Goal: Information Seeking & Learning: Learn about a topic

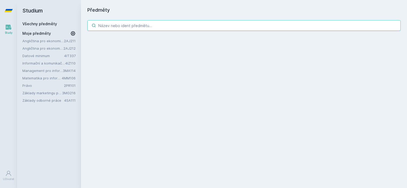
drag, startPoint x: 0, startPoint y: 0, endPoint x: 108, endPoint y: 22, distance: 109.8
click at [108, 22] on input "search" at bounding box center [243, 25] width 313 height 11
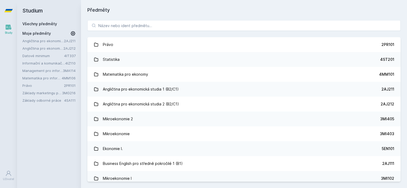
click at [48, 122] on div "Studium Všechny předměty Moje předměty Angličtina pro ekonomická studia 1 (B2/C…" at bounding box center [49, 94] width 64 height 188
click at [48, 43] on link "Angličtina pro ekonomická studia 1 (B2/C1)" at bounding box center [43, 40] width 42 height 5
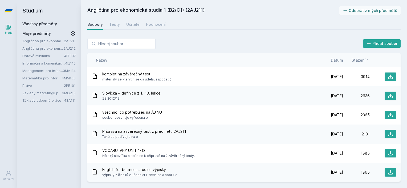
click at [49, 49] on link "Angličtina pro ekonomická studia 2 (B2/C1)" at bounding box center [42, 48] width 41 height 5
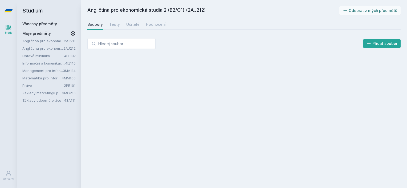
click at [44, 55] on link "Datové minimum" at bounding box center [43, 55] width 42 height 5
click at [44, 61] on link "Informační a komunikační technologie" at bounding box center [43, 63] width 43 height 5
click at [44, 67] on div "Angličtina pro ekonomická studia 1 (B2/C1) 2AJ211 Angličtina pro ekonomická stu…" at bounding box center [48, 70] width 53 height 65
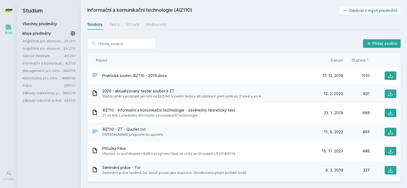
click at [42, 64] on link "Informační a komunikační technologie" at bounding box center [43, 63] width 43 height 5
click at [41, 72] on link "Management pro informatiky a statistiky" at bounding box center [42, 70] width 40 height 5
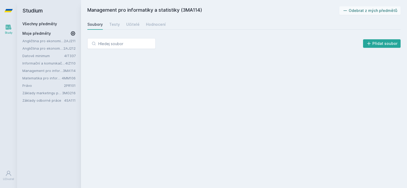
click at [41, 92] on link "Základy marketingu pro informatiky a statistiky" at bounding box center [42, 93] width 40 height 5
click at [42, 100] on link "Základy odborné práce" at bounding box center [43, 100] width 42 height 5
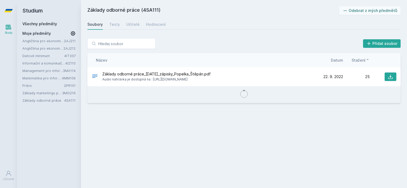
click at [42, 116] on div "Studium Všechny předměty Moje předměty Angličtina pro ekonomická studia 1 (B2/C…" at bounding box center [49, 94] width 64 height 188
click at [33, 23] on link "Všechny předměty" at bounding box center [39, 24] width 35 height 5
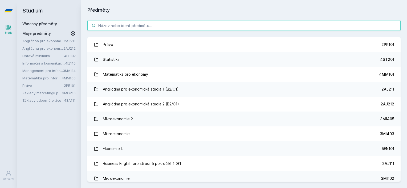
click at [107, 29] on input "search" at bounding box center [243, 25] width 313 height 11
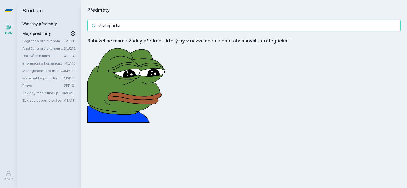
click at [114, 25] on input "strategtická" at bounding box center [243, 25] width 313 height 11
click at [140, 29] on input "strategická" at bounding box center [243, 25] width 313 height 11
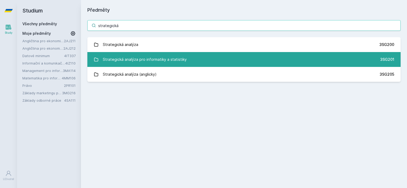
type input "strategická"
click at [135, 57] on div "Strategická analýza pro informatiky a statistiky" at bounding box center [145, 59] width 84 height 11
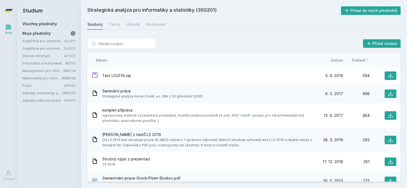
click at [359, 58] on span "Stažení" at bounding box center [358, 61] width 14 height 6
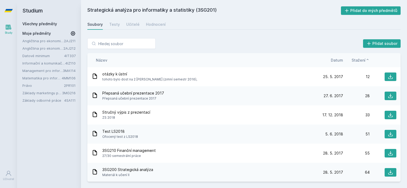
click at [359, 58] on span "Stažení" at bounding box center [358, 61] width 14 height 6
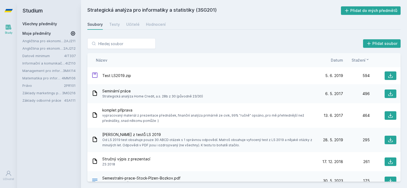
click at [119, 98] on span "Strategická analýza Home Credit, a.s. 28b z 30 (původně 23/30)" at bounding box center [152, 96] width 101 height 5
click at [129, 98] on span "Strategická analýza Home Credit, a.s. 28b z 30 (původně 23/30)" at bounding box center [152, 96] width 101 height 5
click at [227, 117] on span "vypracovaný materiál z prezentace přednášek, finanční analýza primárně ze cvik,…" at bounding box center [208, 118] width 212 height 11
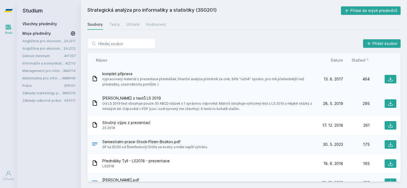
scroll to position [53, 0]
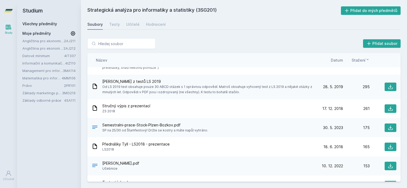
click at [152, 133] on span "SP na 25/30 od Štamfestový! Držte se kostry a máte napůl vyhráno." at bounding box center [155, 130] width 106 height 5
click at [152, 132] on span "SP na 25/30 od Štamfestový! Držte se kostry a máte napůl vyhráno." at bounding box center [155, 130] width 106 height 5
click at [155, 132] on span "SP na 25/30 od Štamfestový! Držte se kostry a máte napůl vyhráno." at bounding box center [155, 130] width 106 height 5
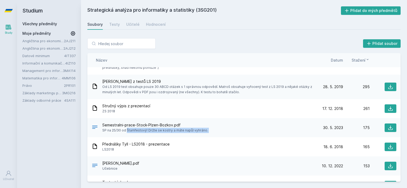
click at [155, 132] on span "SP na 25/30 od Štamfestový! Držte se kostry a máte napůl vyhráno." at bounding box center [155, 130] width 106 height 5
click at [160, 131] on span "SP na 25/30 od Štamfestový! Držte se kostry a máte napůl vyhráno." at bounding box center [155, 130] width 106 height 5
click at [172, 131] on span "SP na 25/30 od Štamfestový! Držte se kostry a máte napůl vyhráno." at bounding box center [155, 130] width 106 height 5
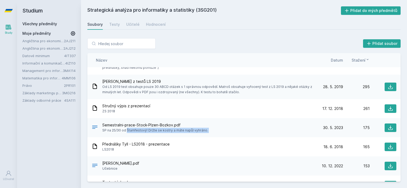
drag, startPoint x: 205, startPoint y: 130, endPoint x: 108, endPoint y: 130, distance: 97.4
click at [108, 130] on div "Semestralni-prace-Stock-Plzen-Bozkov.pdf SP na 25/30 od Štamfestový! Držte se k…" at bounding box center [204, 128] width 225 height 11
click at [108, 130] on span "SP na 25/30 od Štamfestový! Držte se kostry a máte napůl vyhráno." at bounding box center [155, 130] width 106 height 5
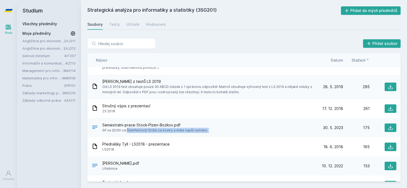
click at [116, 130] on span "SP na 25/30 od Štamfestový! Držte se kostry a máte napůl vyhráno." at bounding box center [155, 130] width 106 height 5
click at [133, 130] on span "SP na 25/30 od Štamfestový! Držte se kostry a máte napůl vyhráno." at bounding box center [155, 130] width 106 height 5
drag, startPoint x: 103, startPoint y: 131, endPoint x: 209, endPoint y: 133, distance: 106.2
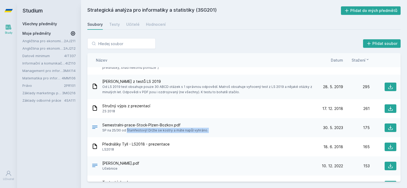
click at [209, 133] on div "Semestralni-prace-Stock-Plzen-Bozkov.pdf SP na 25/30 od Štamfestový! Držte se k…" at bounding box center [243, 127] width 313 height 19
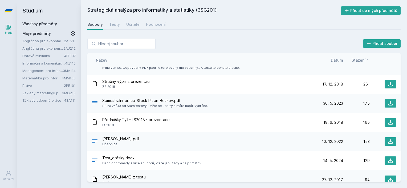
scroll to position [80, 0]
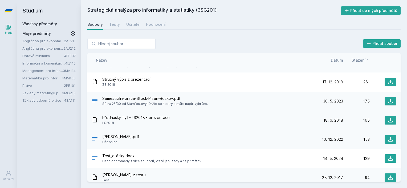
click at [150, 122] on span "LS2018" at bounding box center [135, 123] width 67 height 5
click at [164, 123] on span "LS2018" at bounding box center [135, 123] width 67 height 5
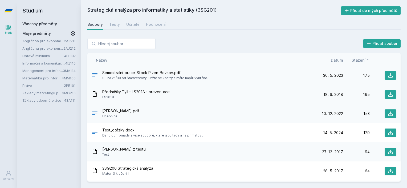
scroll to position [106, 0]
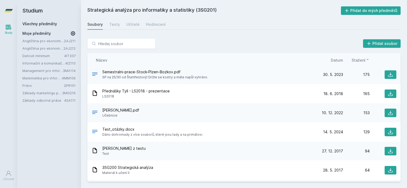
click at [142, 119] on div "[PERSON_NAME].pdf Učebnice [DATE] [DATE] 153" at bounding box center [243, 113] width 313 height 19
click at [139, 118] on span "Učebnice" at bounding box center [120, 115] width 37 height 5
click at [386, 108] on div "[PERSON_NAME].pdf Učebnice [DATE] [DATE] 153" at bounding box center [243, 113] width 313 height 19
click at [388, 109] on button at bounding box center [390, 113] width 12 height 9
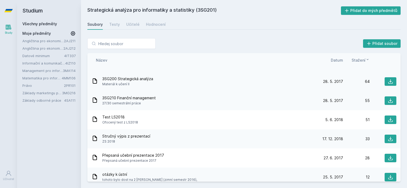
scroll to position [200, 0]
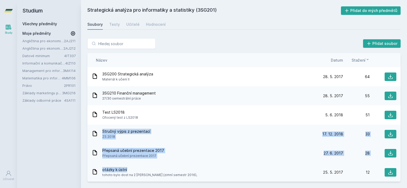
drag, startPoint x: 135, startPoint y: 169, endPoint x: 153, endPoint y: 148, distance: 27.7
click at [102, 133] on div "Test LS2019.zip [DATE] [DATE] 594 Seminární práce Strategická analýza Home Cred…" at bounding box center [243, 124] width 313 height 115
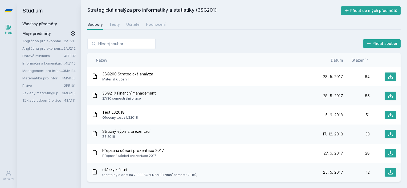
click at [143, 175] on span "tohoto bylo dost na 2 [PERSON_NAME] (zimní semestr 2016)," at bounding box center [149, 175] width 95 height 5
click at [130, 177] on span "tohoto bylo dost na 2 [PERSON_NAME] (zimní semestr 2016)," at bounding box center [149, 175] width 95 height 5
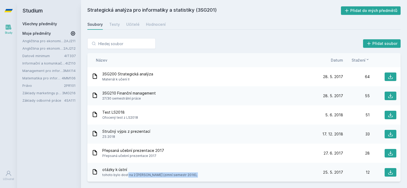
click at [130, 177] on span "tohoto bylo dost na 2 [PERSON_NAME] (zimní semestr 2016)," at bounding box center [149, 175] width 95 height 5
click at [133, 176] on span "tohoto bylo dost na 2 [PERSON_NAME] (zimní semestr 2016)," at bounding box center [149, 175] width 95 height 5
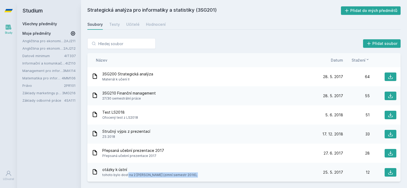
click at [141, 175] on span "tohoto bylo dost na 2 [PERSON_NAME] (zimní semestr 2016)," at bounding box center [149, 175] width 95 height 5
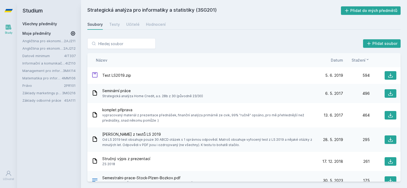
scroll to position [0, 0]
click at [117, 121] on span "vypracovaný materiál z prezentace přednášek, finanční analýza primárně ze cvik,…" at bounding box center [208, 118] width 212 height 11
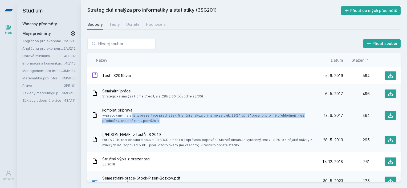
click at [117, 121] on span "vypracovaný materiál z prezentace přednášek, finanční analýza primárně ze cvik,…" at bounding box center [208, 118] width 212 height 11
click at [126, 116] on span "vypracovaný materiál z prezentace přednášek, finanční analýza primárně ze cvik,…" at bounding box center [208, 118] width 212 height 11
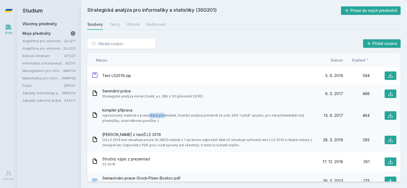
click at [126, 116] on span "vypracovaný materiál z prezentace přednášek, finanční analýza primárně ze cvik,…" at bounding box center [208, 118] width 212 height 11
click at [162, 110] on span "komplet příprava" at bounding box center [208, 110] width 212 height 5
click at [164, 115] on span "vypracovaný materiál z prezentace přednášek, finanční analýza primárně ze cvik,…" at bounding box center [208, 118] width 212 height 11
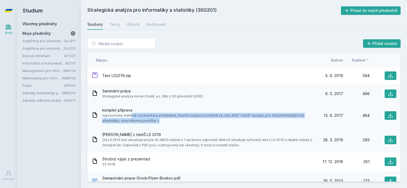
click at [164, 115] on span "vypracovaný materiál z prezentace přednášek, finanční analýza primárně ze cvik,…" at bounding box center [208, 118] width 212 height 11
click at [165, 116] on span "vypracovaný materiál z prezentace přednášek, finanční analýza primárně ze cvik,…" at bounding box center [208, 118] width 212 height 11
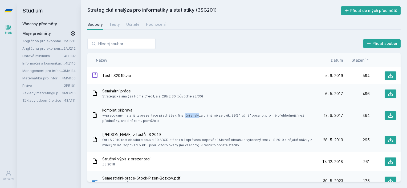
click at [165, 116] on span "vypracovaný materiál z prezentace přednášek, finanční analýza primárně ze cvik,…" at bounding box center [208, 118] width 212 height 11
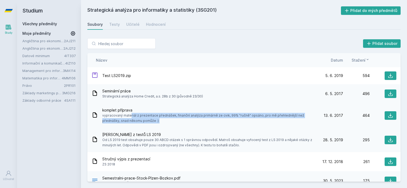
click at [165, 116] on span "vypracovaný materiál z prezentace přednášek, finanční analýza primárně ze cvik,…" at bounding box center [208, 118] width 212 height 11
click at [174, 116] on span "vypracovaný materiál z prezentace přednášek, finanční analýza primárně ze cvik,…" at bounding box center [208, 118] width 212 height 11
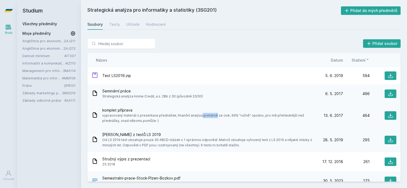
click at [174, 116] on span "vypracovaný materiál z prezentace přednášek, finanční analýza primárně ze cvik,…" at bounding box center [208, 118] width 212 height 11
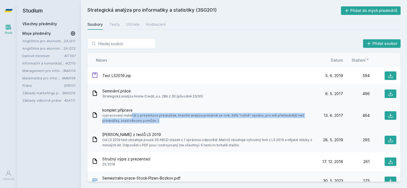
click at [174, 116] on span "vypracovaný materiál z prezentace přednášek, finanční analýza primárně ze cvik,…" at bounding box center [208, 118] width 212 height 11
click at [183, 116] on span "vypracovaný materiál z prezentace přednášek, finanční analýza primárně ze cvik,…" at bounding box center [208, 118] width 212 height 11
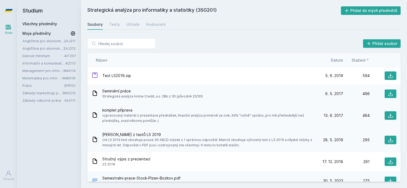
click at [183, 116] on span "vypracovaný materiál z prezentace přednášek, finanční analýza primárně ze cvik,…" at bounding box center [208, 118] width 212 height 11
click at [190, 116] on span "vypracovaný materiál z prezentace přednášek, finanční analýza primárně ze cvik,…" at bounding box center [208, 118] width 212 height 11
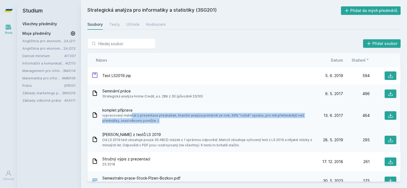
drag, startPoint x: 190, startPoint y: 116, endPoint x: 192, endPoint y: 117, distance: 3.0
click at [192, 117] on span "vypracovaný materiál z prezentace přednášek, finanční analýza primárně ze cvik,…" at bounding box center [208, 118] width 212 height 11
click at [194, 118] on span "vypracovaný materiál z prezentace přednášek, finanční analýza primárně ze cvik,…" at bounding box center [208, 118] width 212 height 11
drag, startPoint x: 99, startPoint y: 96, endPoint x: 196, endPoint y: 94, distance: 96.7
click at [196, 94] on div "Seminární práce Strategická analýza Home Credit, a.s. 28b z 30 (původně 23/30)" at bounding box center [204, 94] width 225 height 11
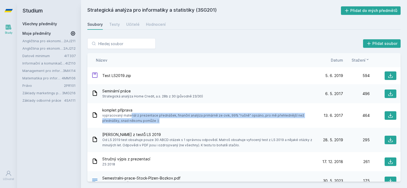
click at [196, 94] on span "Strategická analýza Home Credit, a.s. 28b z 30 (původně 23/30)" at bounding box center [152, 96] width 101 height 5
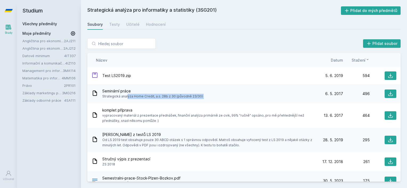
click at [196, 94] on span "Strategická analýza Home Credit, a.s. 28b z 30 (původně 23/30)" at bounding box center [152, 96] width 101 height 5
click at [212, 93] on div "Seminární práce Strategická analýza Home Credit, a.s. 28b z 30 (původně 23/30)" at bounding box center [204, 94] width 225 height 11
click at [339, 64] on div "Název Datum Stažení" at bounding box center [243, 60] width 313 height 14
click at [330, 59] on div "Datum" at bounding box center [329, 61] width 27 height 6
click at [340, 61] on span "Datum" at bounding box center [337, 61] width 12 height 6
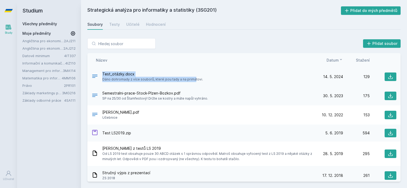
drag, startPoint x: 95, startPoint y: 78, endPoint x: 169, endPoint y: 81, distance: 74.6
click at [169, 81] on div "Test_otázky.docx Dáno dohromady z více souborů, které jsou tady a na primátovi." at bounding box center [204, 77] width 225 height 11
click at [169, 81] on span "Dáno dohromady z více souborů, které jsou tady a na primátovi." at bounding box center [152, 79] width 101 height 5
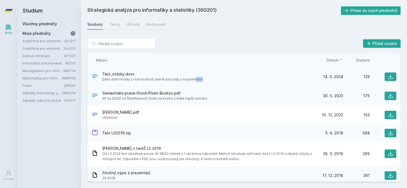
click at [169, 81] on span "Dáno dohromady z více souborů, které jsou tady a na primátovi." at bounding box center [152, 79] width 101 height 5
click at [168, 76] on span "Test_otázky.docx" at bounding box center [152, 74] width 101 height 5
click at [384, 77] on button at bounding box center [390, 77] width 12 height 9
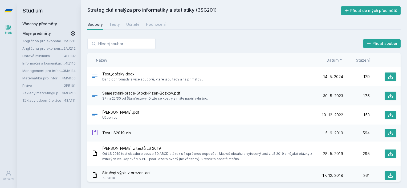
click at [191, 96] on span "SP na 25/30 od Štamfestový! Držte se kostry a máte napůl vyhráno." at bounding box center [155, 98] width 106 height 5
drag, startPoint x: 191, startPoint y: 96, endPoint x: 207, endPoint y: 99, distance: 15.5
click at [191, 96] on span "SP na 25/30 od Štamfestový! Držte se kostry a máte napůl vyhráno." at bounding box center [155, 98] width 106 height 5
click at [207, 99] on div "Semestralni-prace-Stock-Plzen-Bozkov.pdf SP na 25/30 od Štamfestový! Držte se k…" at bounding box center [204, 96] width 225 height 11
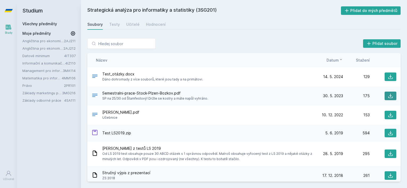
click at [387, 92] on button at bounding box center [390, 96] width 12 height 9
click at [137, 135] on div "Test LS2019.zip" at bounding box center [204, 134] width 225 height 8
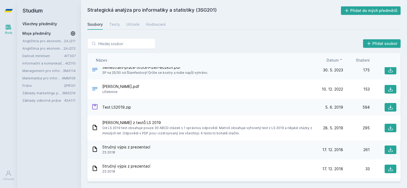
scroll to position [27, 0]
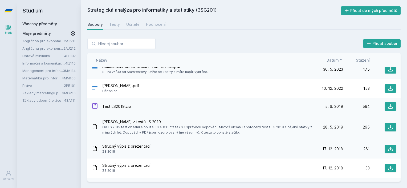
click at [130, 131] on span "Od LS 2019 test obsahuje pouze 30 ABCD otázek s 1 správnou odpovědí. Matroš obs…" at bounding box center [208, 130] width 212 height 11
click at [130, 130] on span "Od LS 2019 test obsahuje pouze 30 ABCD otázek s 1 správnou odpovědí. Matroš obs…" at bounding box center [208, 130] width 212 height 11
click at [131, 129] on span "Od LS 2019 test obsahuje pouze 30 ABCD otázek s 1 správnou odpovědí. Matroš obs…" at bounding box center [208, 130] width 212 height 11
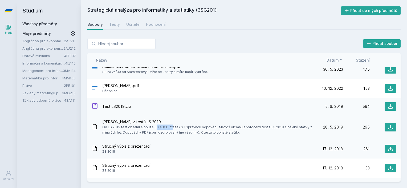
click at [131, 129] on span "Od LS 2019 test obsahuje pouze 30 ABCD otázek s 1 správnou odpovědí. Matroš obs…" at bounding box center [208, 130] width 212 height 11
click at [133, 129] on span "Od LS 2019 test obsahuje pouze 30 ABCD otázek s 1 správnou odpovědí. Matroš obs…" at bounding box center [208, 130] width 212 height 11
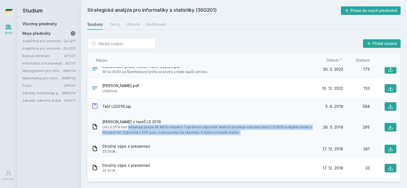
click at [133, 129] on span "Od LS 2019 test obsahuje pouze 30 ABCD otázek s 1 správnou odpovědí. Matroš obs…" at bounding box center [208, 130] width 212 height 11
click at [141, 129] on span "Od LS 2019 test obsahuje pouze 30 ABCD otázek s 1 správnou odpovědí. Matroš obs…" at bounding box center [208, 130] width 212 height 11
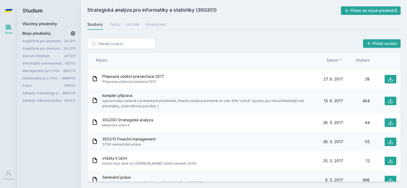
scroll to position [200, 0]
